Goal: Navigation & Orientation: Find specific page/section

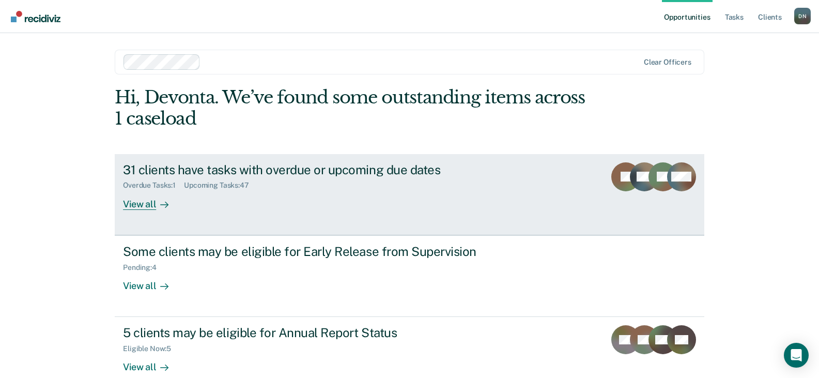
click at [140, 201] on div "View all" at bounding box center [152, 200] width 58 height 20
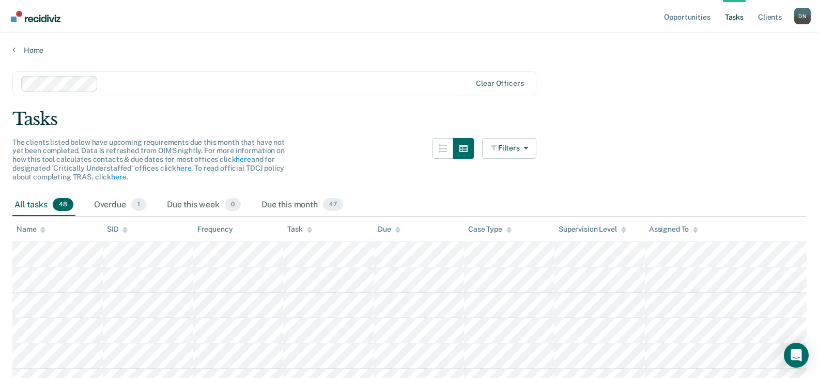
click at [307, 228] on icon at bounding box center [309, 229] width 5 height 7
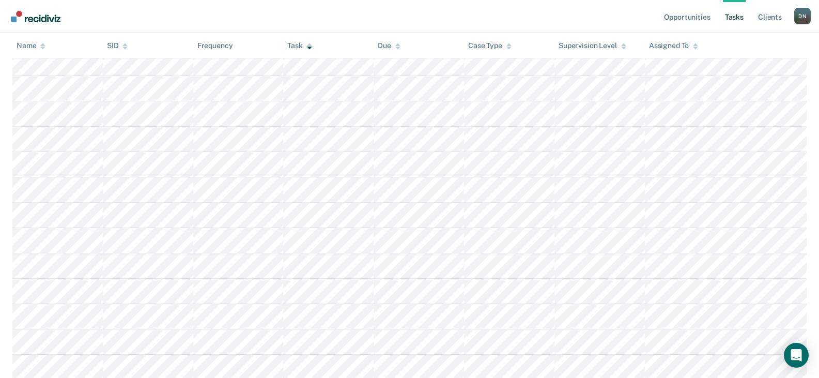
scroll to position [925, 0]
